Goal: Information Seeking & Learning: Learn about a topic

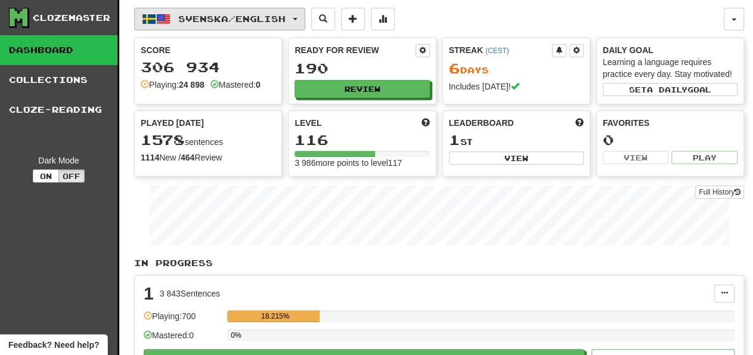
click at [249, 22] on span "Svenska / English" at bounding box center [231, 19] width 107 height 10
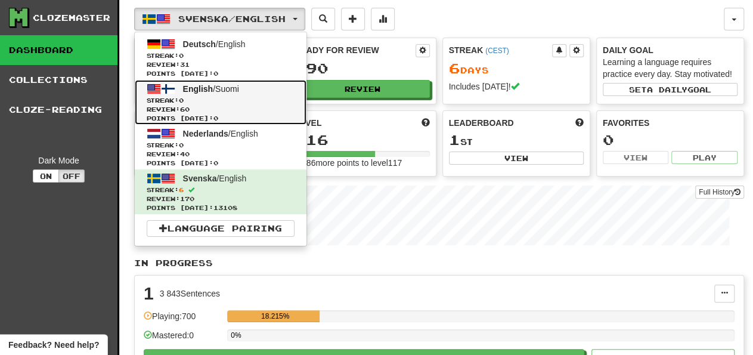
click at [252, 91] on link "English / Suomi Streak: 0 Review: 60 Points today: 0" at bounding box center [221, 102] width 172 height 45
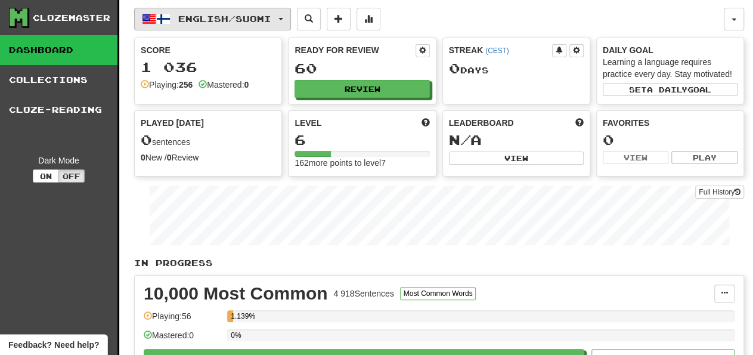
click at [264, 23] on span "English / Suomi" at bounding box center [224, 19] width 93 height 10
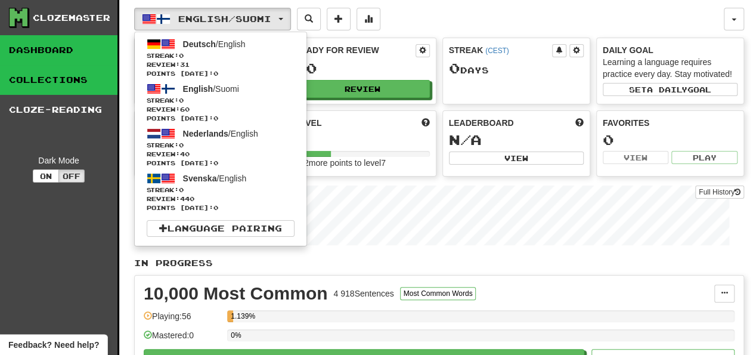
click at [76, 79] on link "Collections" at bounding box center [58, 80] width 117 height 30
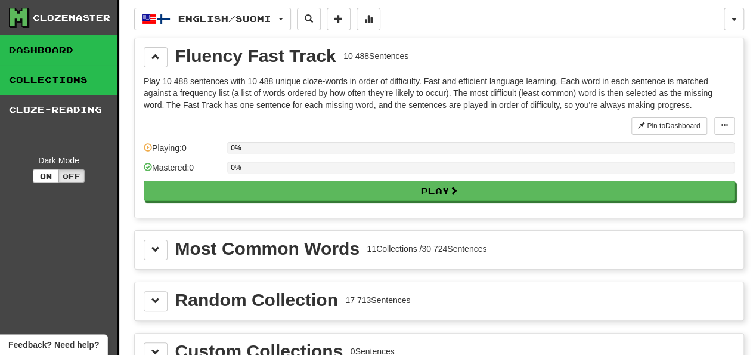
click at [76, 45] on link "Dashboard" at bounding box center [58, 50] width 117 height 30
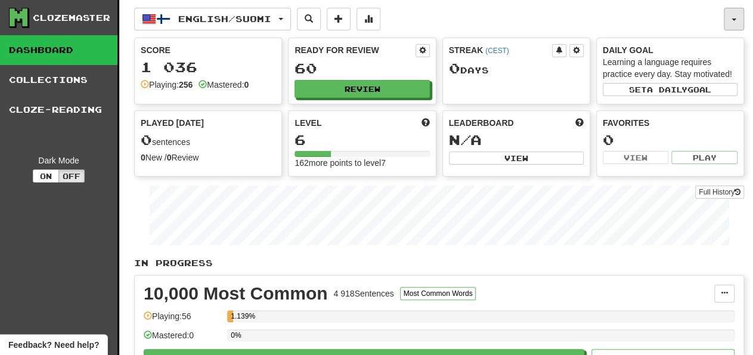
click at [725, 14] on button "button" at bounding box center [734, 19] width 20 height 23
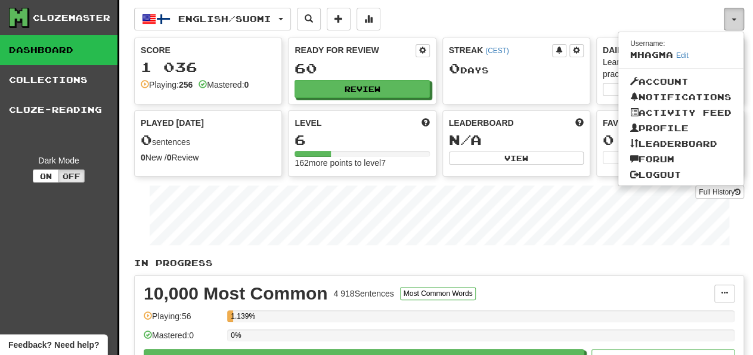
click at [731, 10] on button "button" at bounding box center [734, 19] width 20 height 23
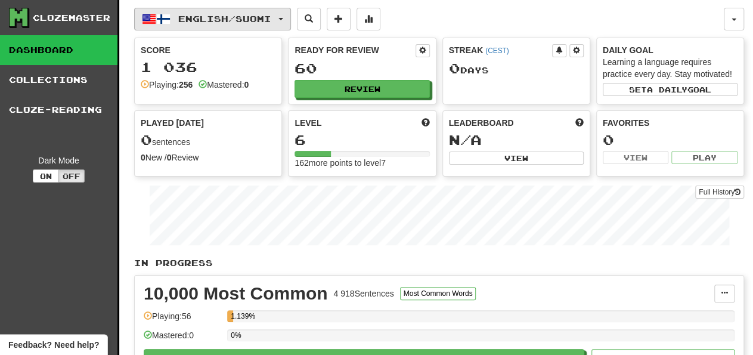
click at [200, 16] on span "English / Suomi" at bounding box center [224, 19] width 93 height 10
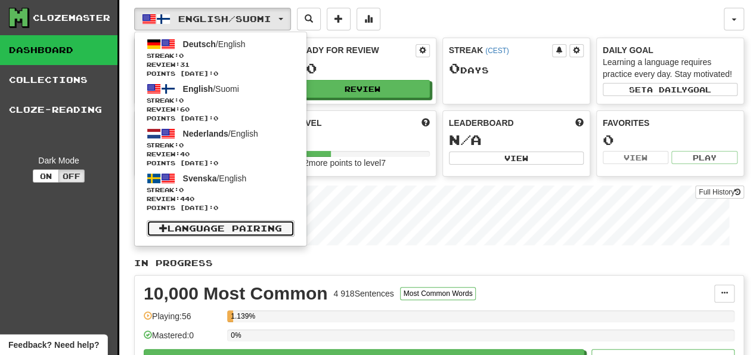
click at [191, 227] on link "Language Pairing" at bounding box center [221, 228] width 148 height 17
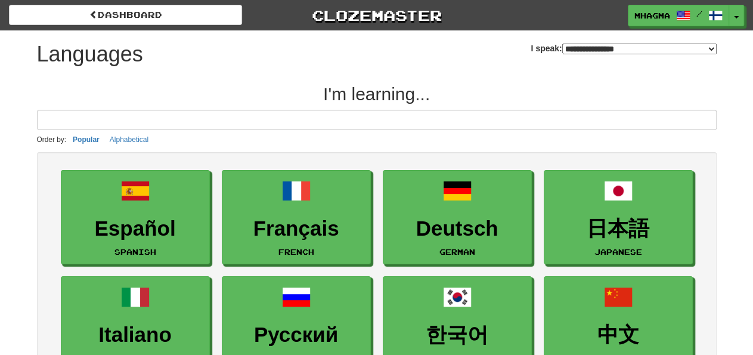
click at [562, 49] on select "**********" at bounding box center [639, 49] width 154 height 11
select select "*****"
click option "**********" at bounding box center [0, 0] width 0 height 0
click at [461, 58] on div "**********" at bounding box center [377, 51] width 680 height 42
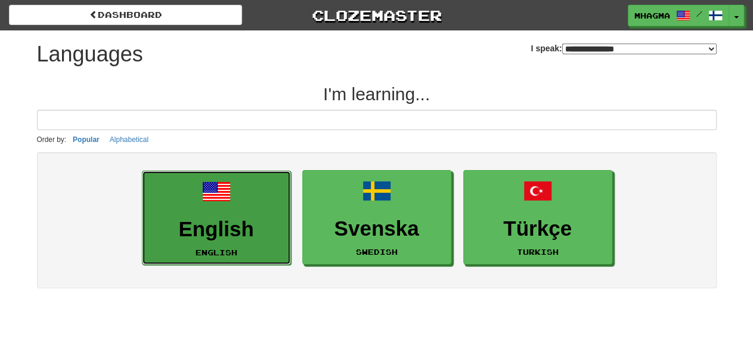
click at [225, 206] on link "English English" at bounding box center [216, 217] width 149 height 95
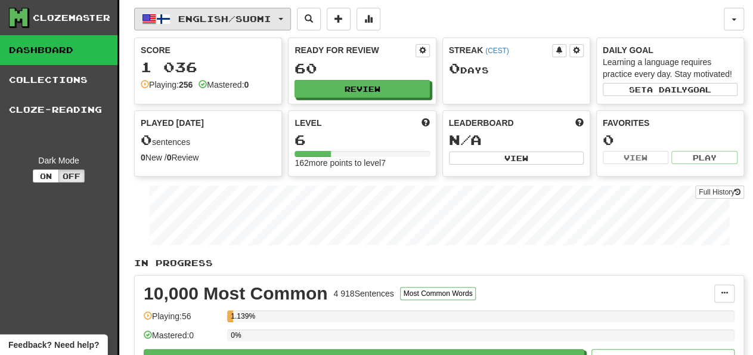
click at [222, 24] on button "English / Suomi" at bounding box center [212, 19] width 157 height 23
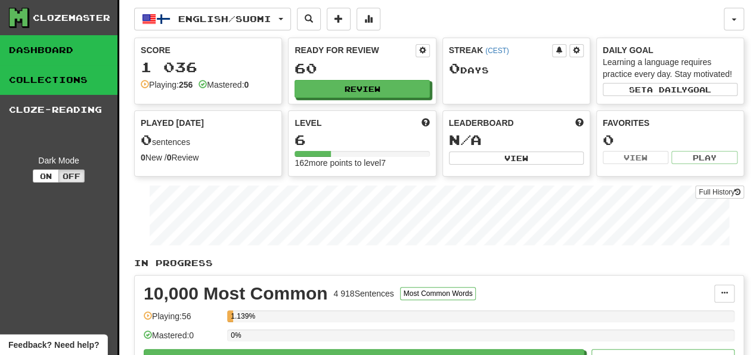
click at [62, 86] on link "Collections" at bounding box center [58, 80] width 117 height 30
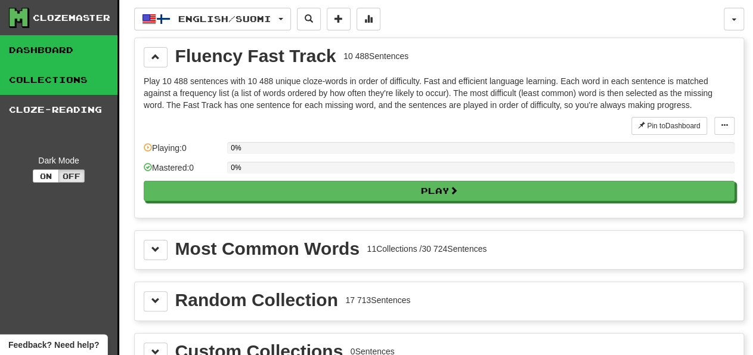
click at [35, 53] on link "Dashboard" at bounding box center [58, 50] width 117 height 30
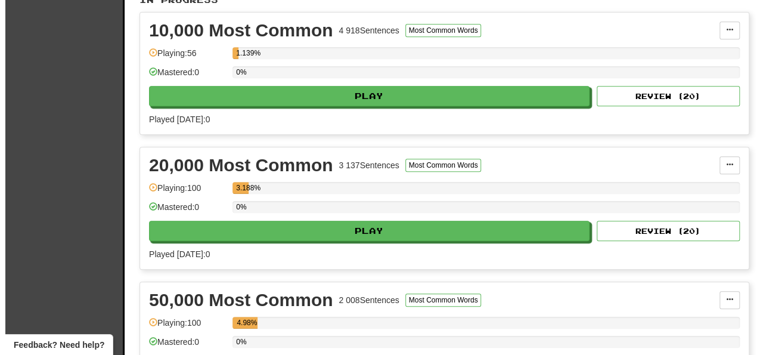
scroll to position [372, 0]
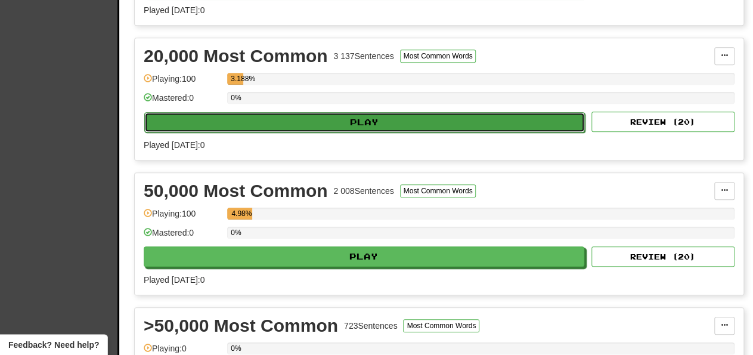
click at [312, 120] on button "Play" at bounding box center [364, 122] width 441 height 20
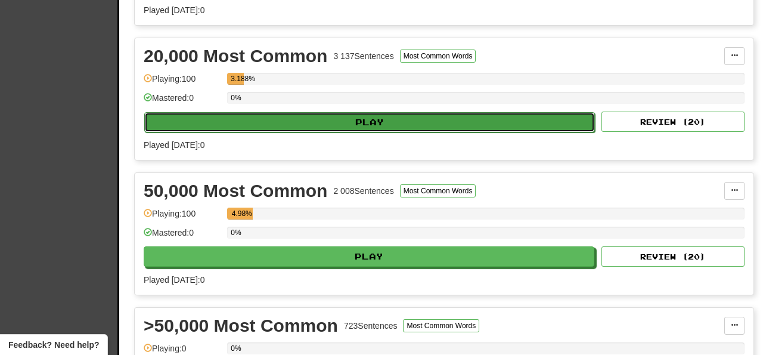
select select "***"
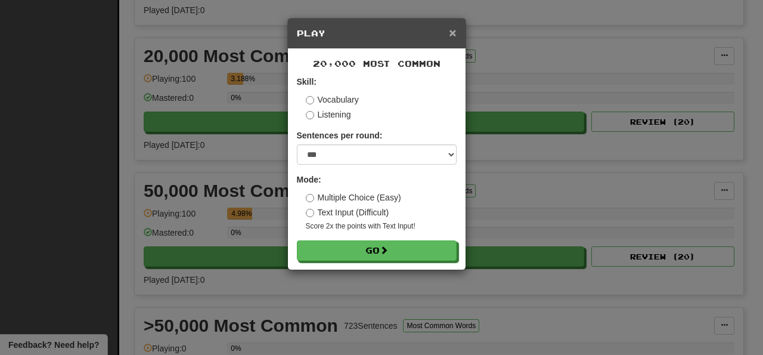
click at [450, 32] on span "×" at bounding box center [452, 33] width 7 height 14
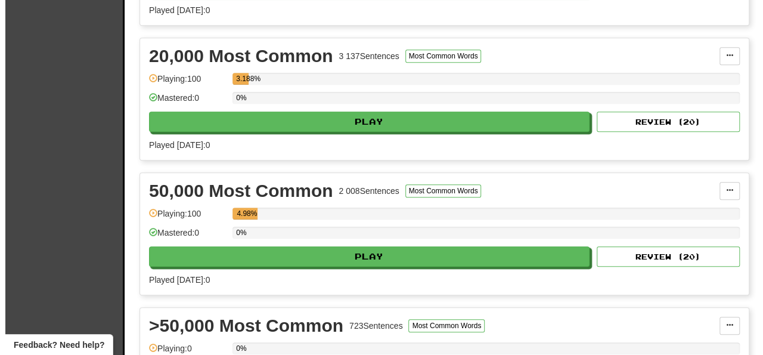
scroll to position [434, 0]
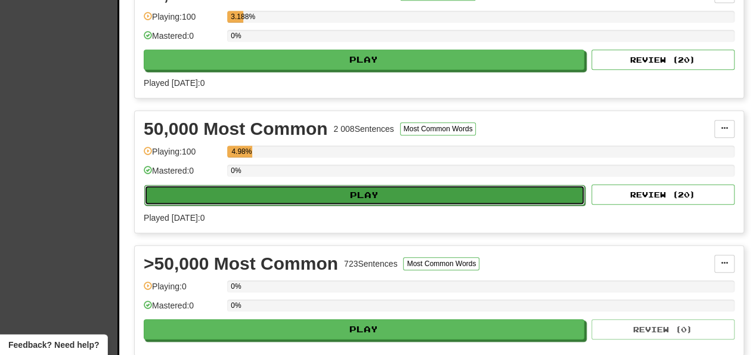
click at [323, 199] on button "Play" at bounding box center [364, 195] width 441 height 20
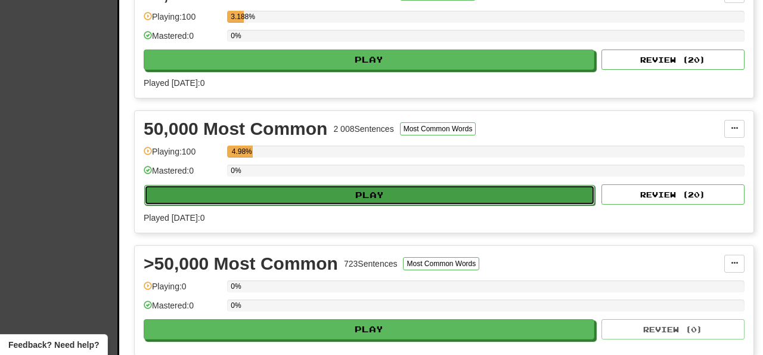
select select "***"
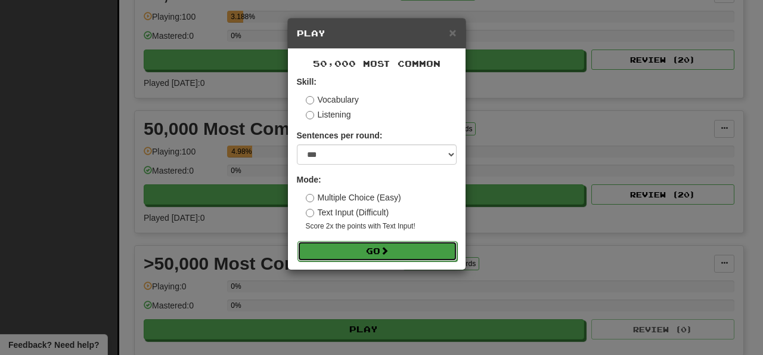
click at [345, 251] on button "Go" at bounding box center [377, 251] width 160 height 20
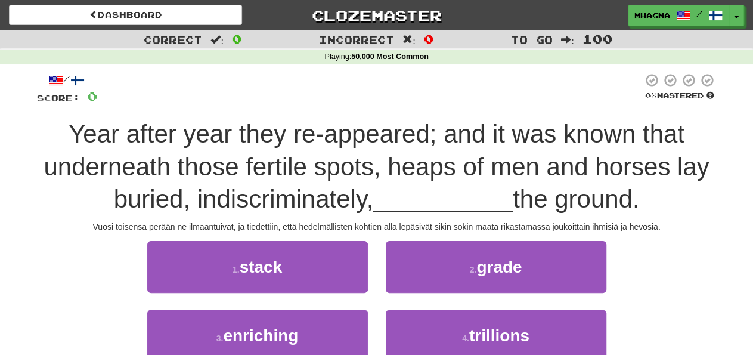
scroll to position [62, 0]
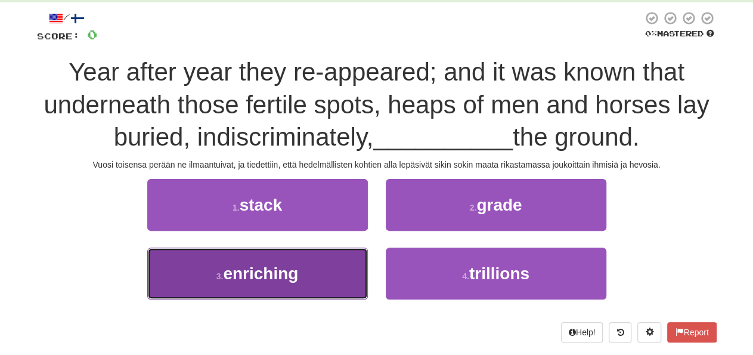
click at [283, 280] on span "enriching" at bounding box center [260, 273] width 75 height 18
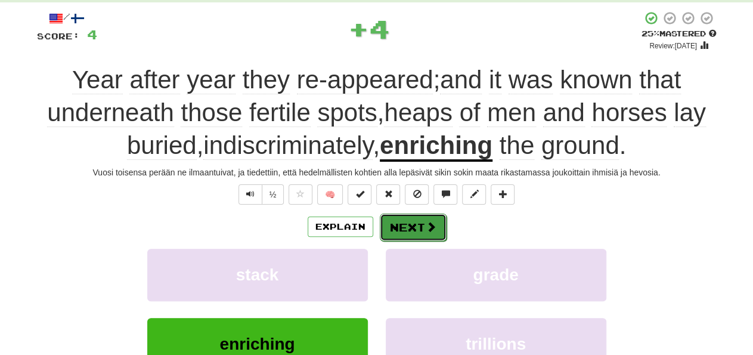
click at [414, 218] on button "Next" at bounding box center [413, 226] width 67 height 27
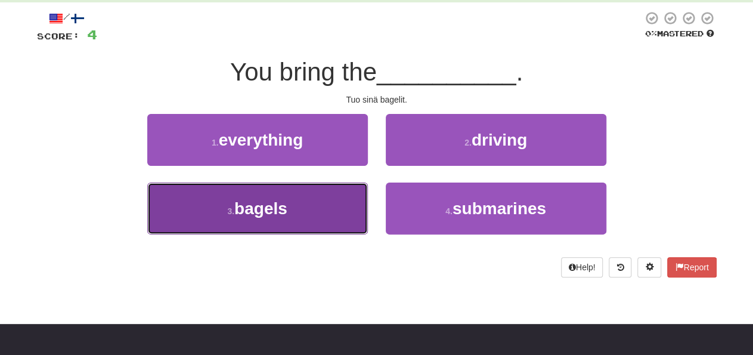
click at [327, 210] on button "3 . bagels" at bounding box center [257, 208] width 221 height 52
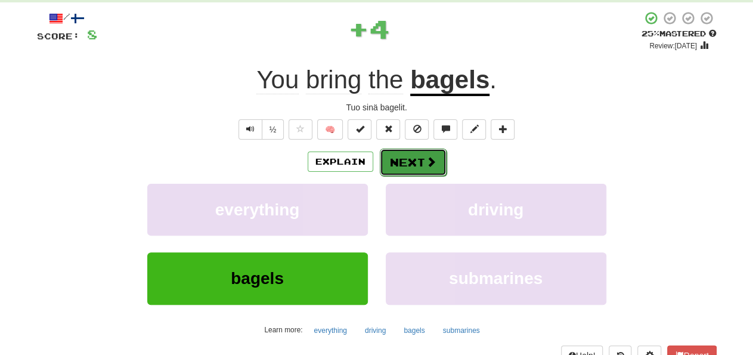
click at [433, 160] on span at bounding box center [431, 161] width 11 height 11
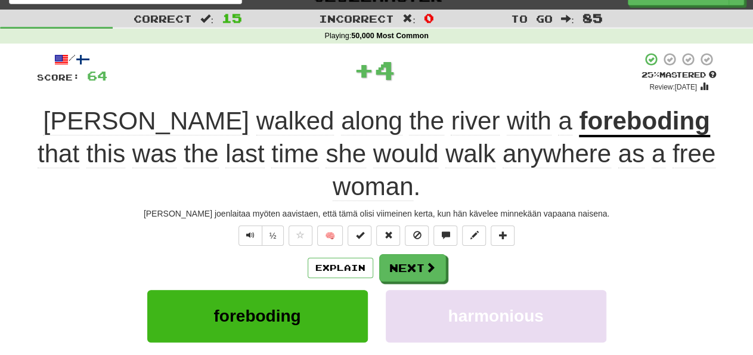
scroll to position [0, 0]
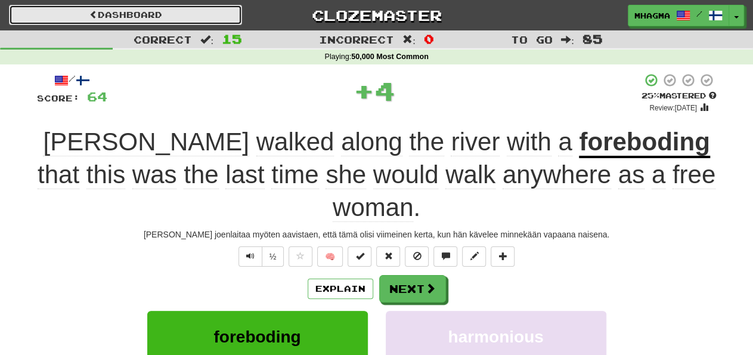
click at [187, 14] on link "Dashboard" at bounding box center [125, 15] width 233 height 20
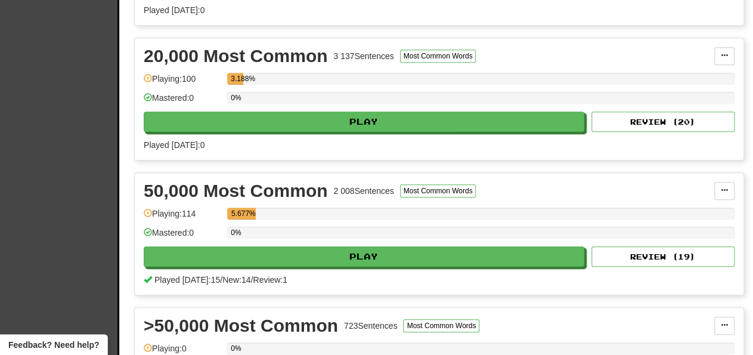
scroll to position [744, 0]
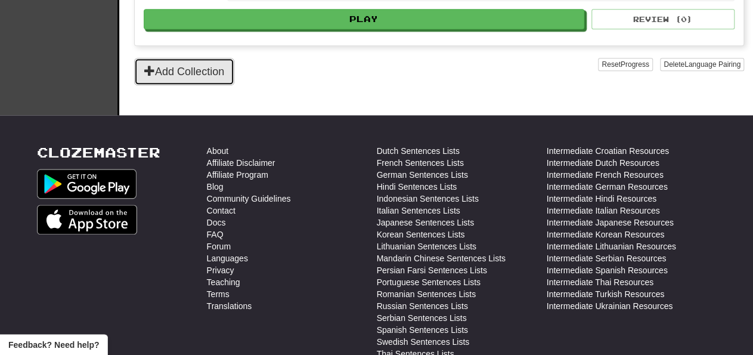
click at [197, 63] on button "Add Collection" at bounding box center [184, 71] width 100 height 27
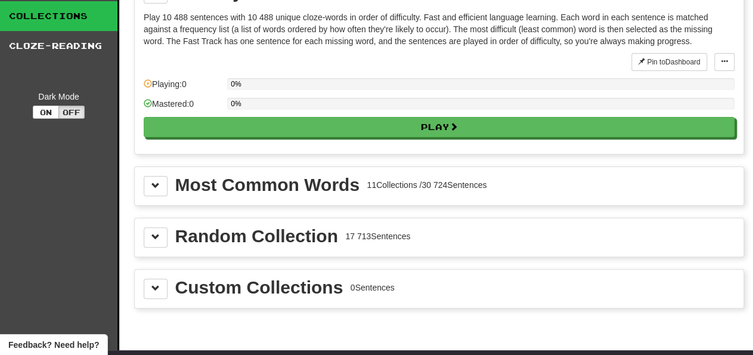
scroll to position [124, 0]
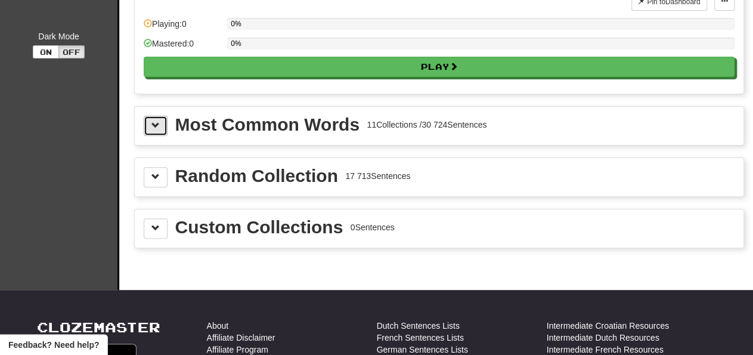
click at [158, 123] on span at bounding box center [155, 125] width 8 height 8
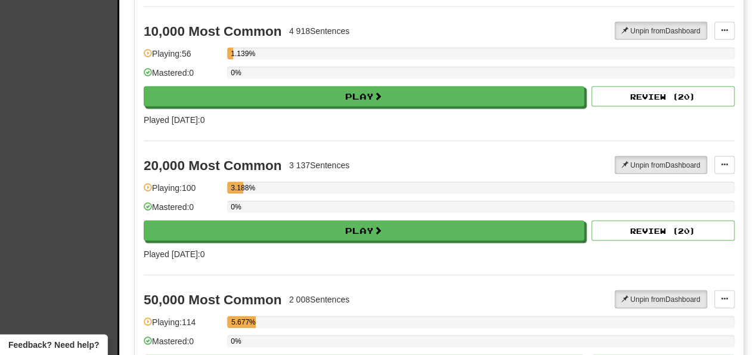
scroll to position [1488, 0]
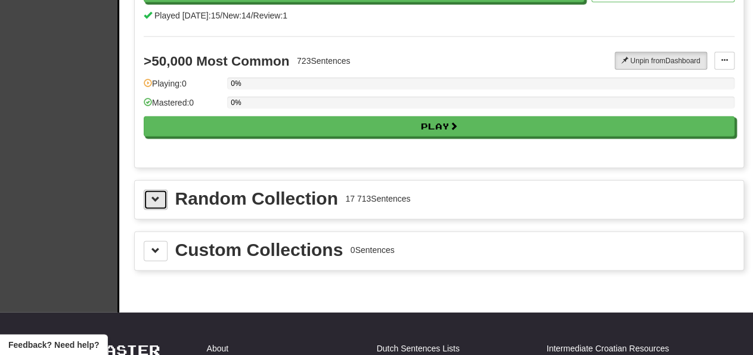
click at [156, 195] on span at bounding box center [155, 199] width 8 height 8
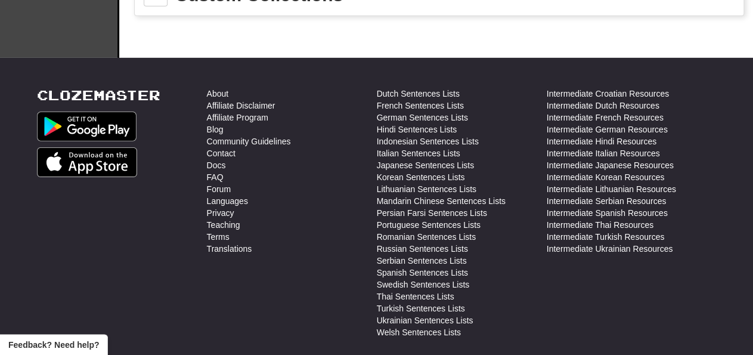
scroll to position [1612, 0]
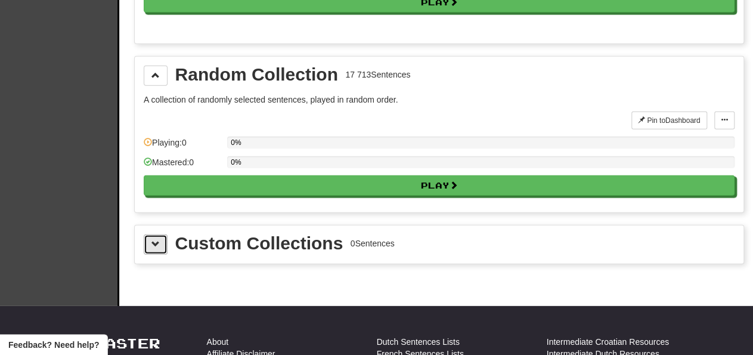
click at [158, 240] on span at bounding box center [155, 244] width 8 height 8
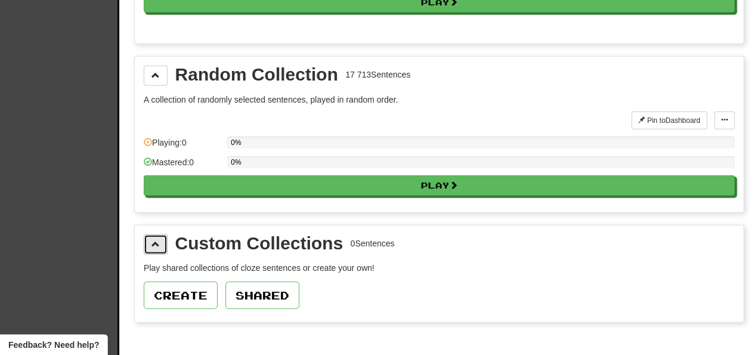
click at [160, 234] on button at bounding box center [156, 244] width 24 height 20
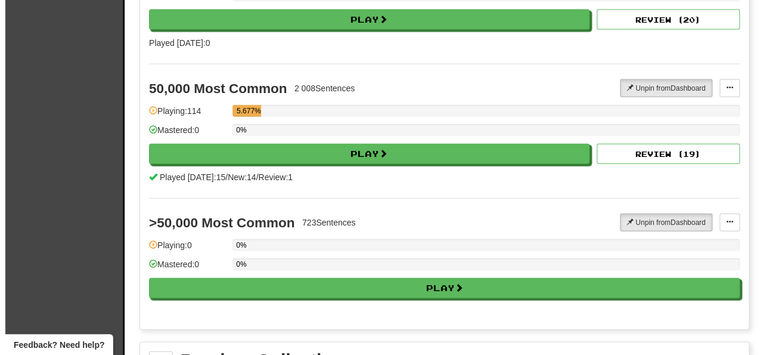
scroll to position [1214, 0]
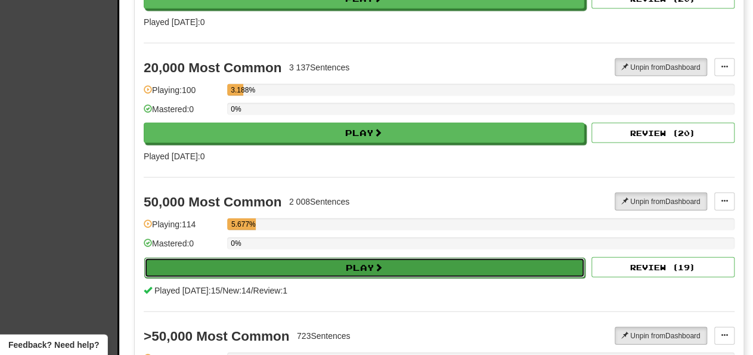
click at [528, 257] on button "Play" at bounding box center [364, 267] width 441 height 20
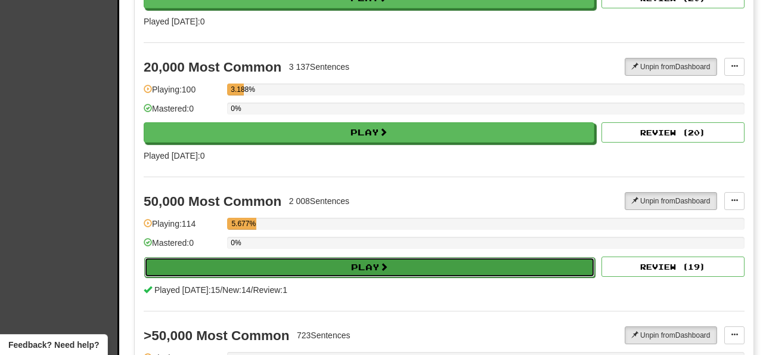
select select "***"
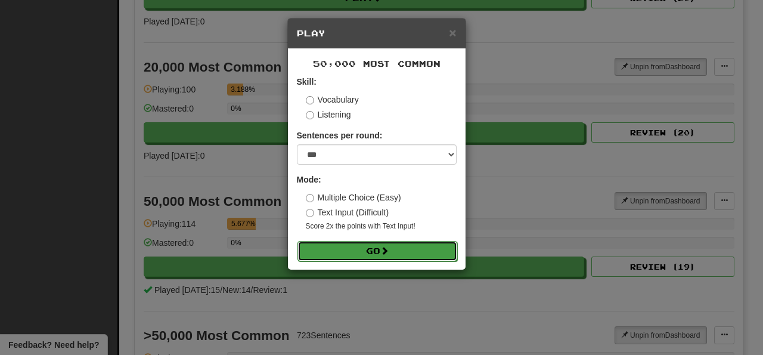
click at [356, 250] on button "Go" at bounding box center [377, 251] width 160 height 20
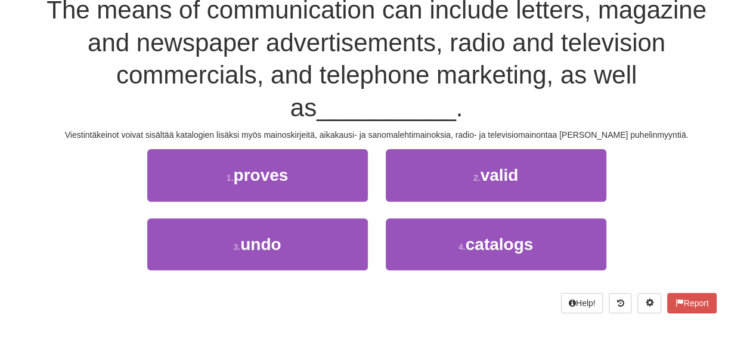
scroll to position [131, 0]
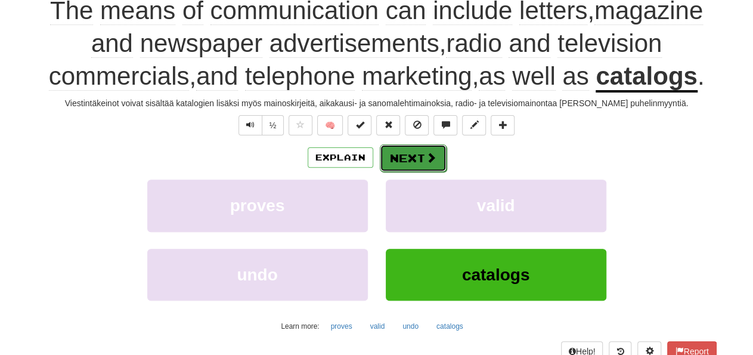
click at [427, 158] on span at bounding box center [431, 157] width 11 height 11
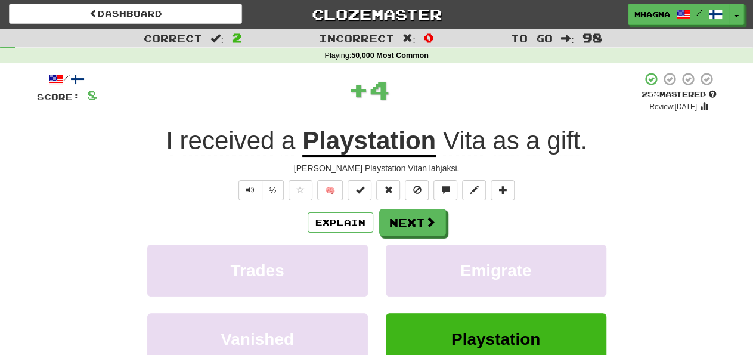
scroll to position [0, 0]
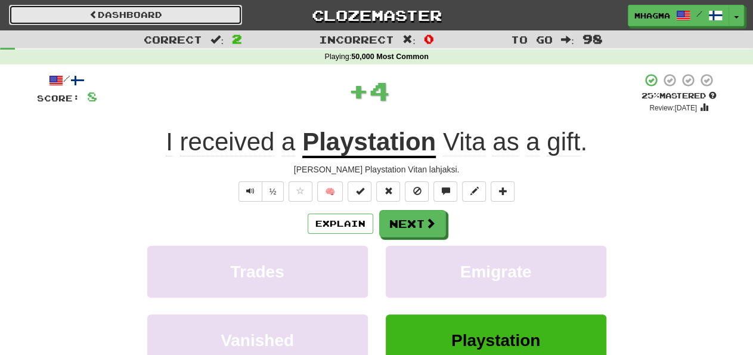
click at [131, 6] on link "Dashboard" at bounding box center [125, 15] width 233 height 20
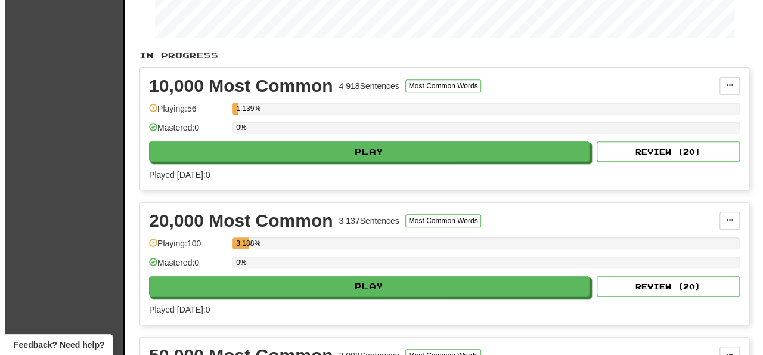
scroll to position [248, 0]
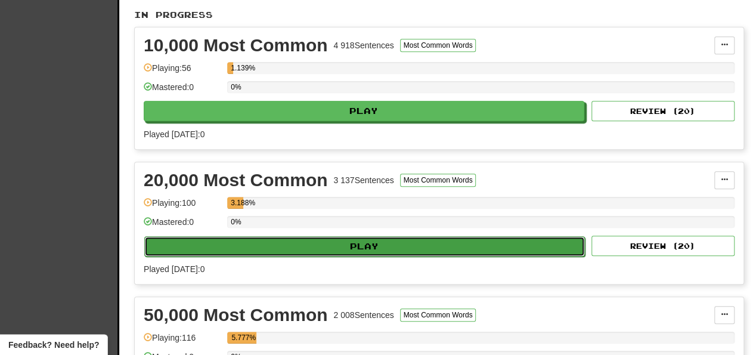
click at [317, 246] on button "Play" at bounding box center [364, 246] width 441 height 20
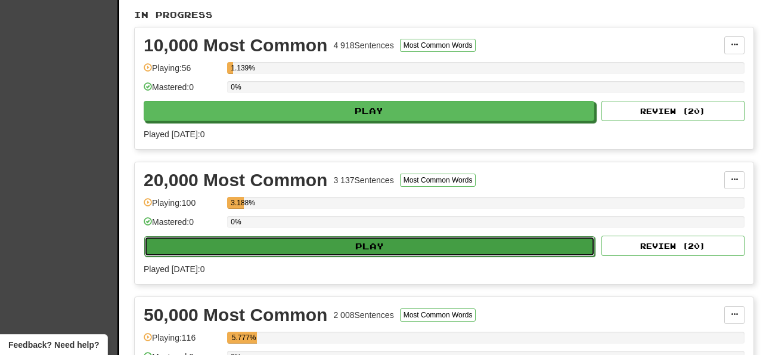
select select "***"
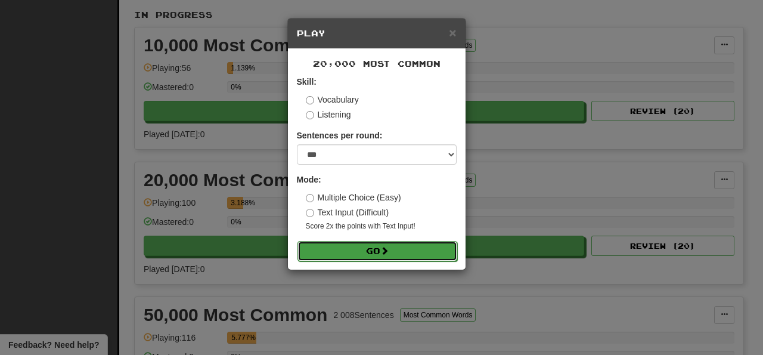
click at [383, 256] on button "Go" at bounding box center [377, 251] width 160 height 20
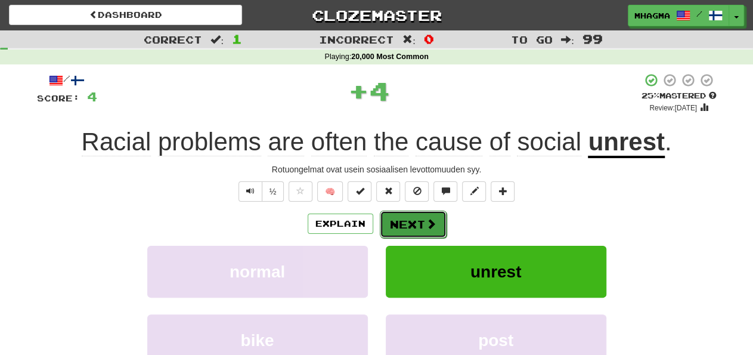
click at [417, 219] on button "Next" at bounding box center [413, 223] width 67 height 27
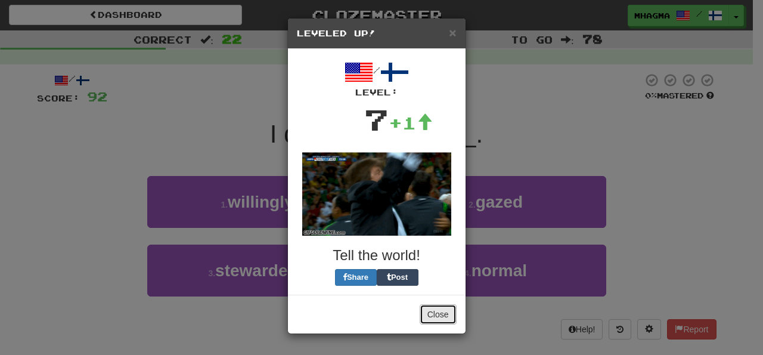
click at [431, 321] on button "Close" at bounding box center [438, 314] width 37 height 20
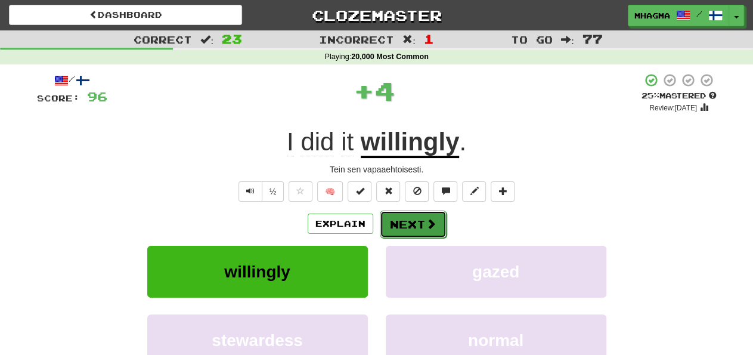
click at [414, 215] on button "Next" at bounding box center [413, 223] width 67 height 27
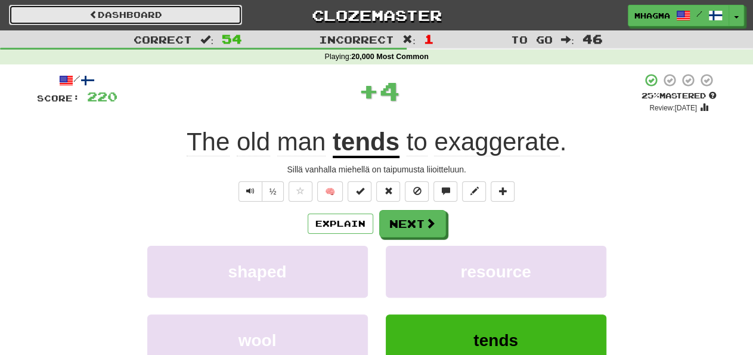
click at [143, 14] on link "Dashboard" at bounding box center [125, 15] width 233 height 20
